Goal: Check status: Check status

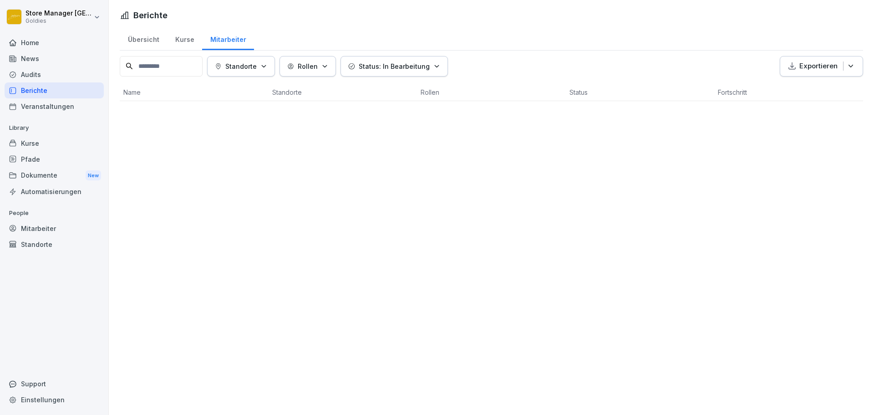
click at [404, 59] on button "Status: In Bearbeitung" at bounding box center [394, 66] width 107 height 20
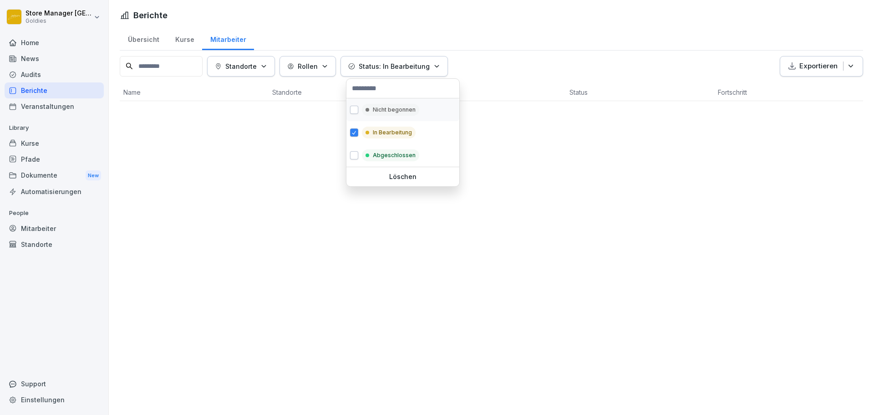
click at [401, 113] on p "Nicht begonnen" at bounding box center [394, 110] width 43 height 8
click at [387, 131] on p "In Bearbeitung" at bounding box center [392, 132] width 39 height 8
click at [391, 109] on p "Nicht begonnen" at bounding box center [394, 110] width 43 height 8
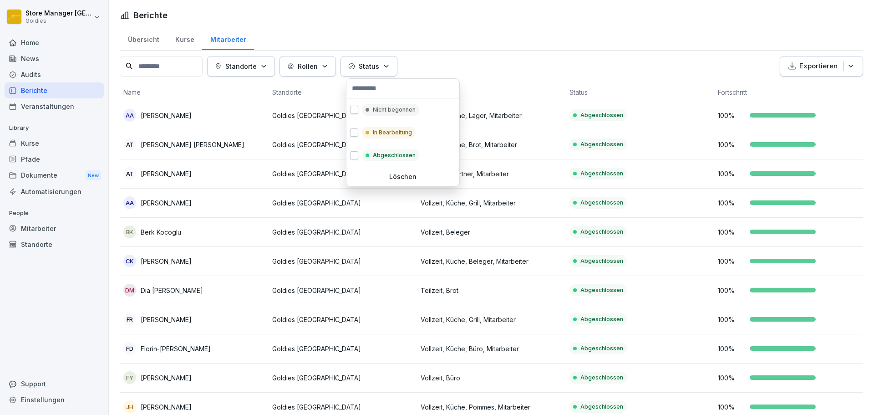
click at [432, 12] on html "Store Manager [GEOGRAPHIC_DATA] Goldies Home News Audits Berichte Veranstaltung…" at bounding box center [437, 207] width 874 height 415
